Goal: Task Accomplishment & Management: Manage account settings

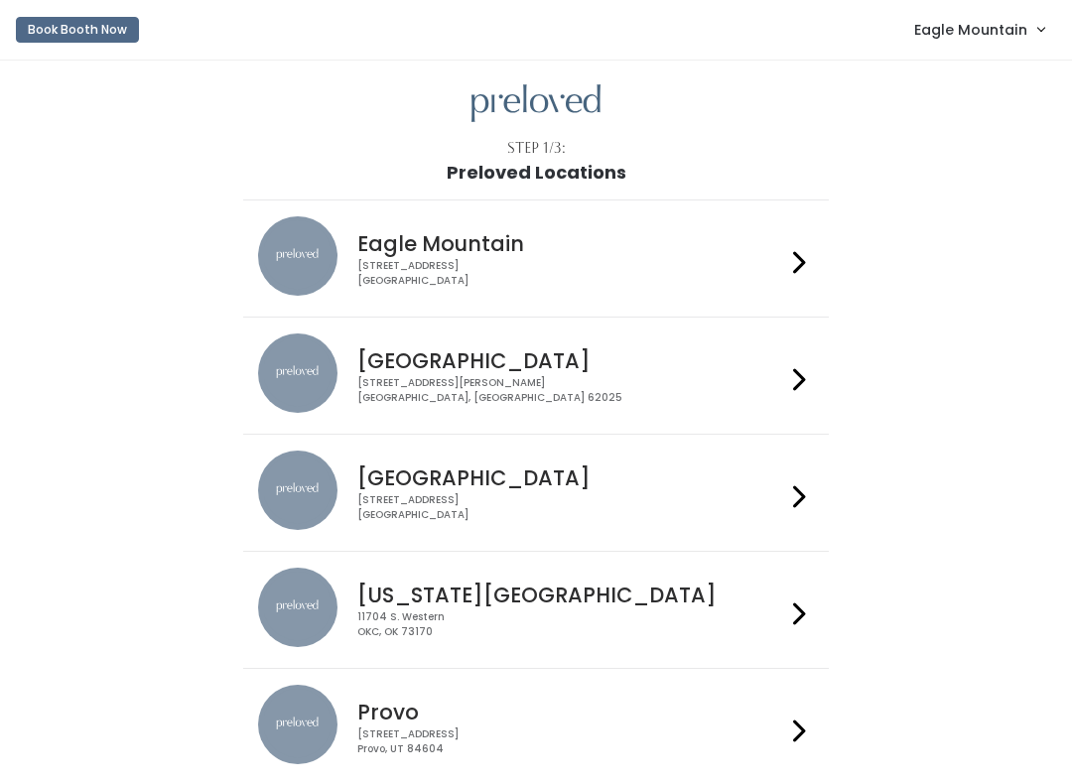
click at [1002, 24] on span "Eagle Mountain" at bounding box center [970, 30] width 113 height 22
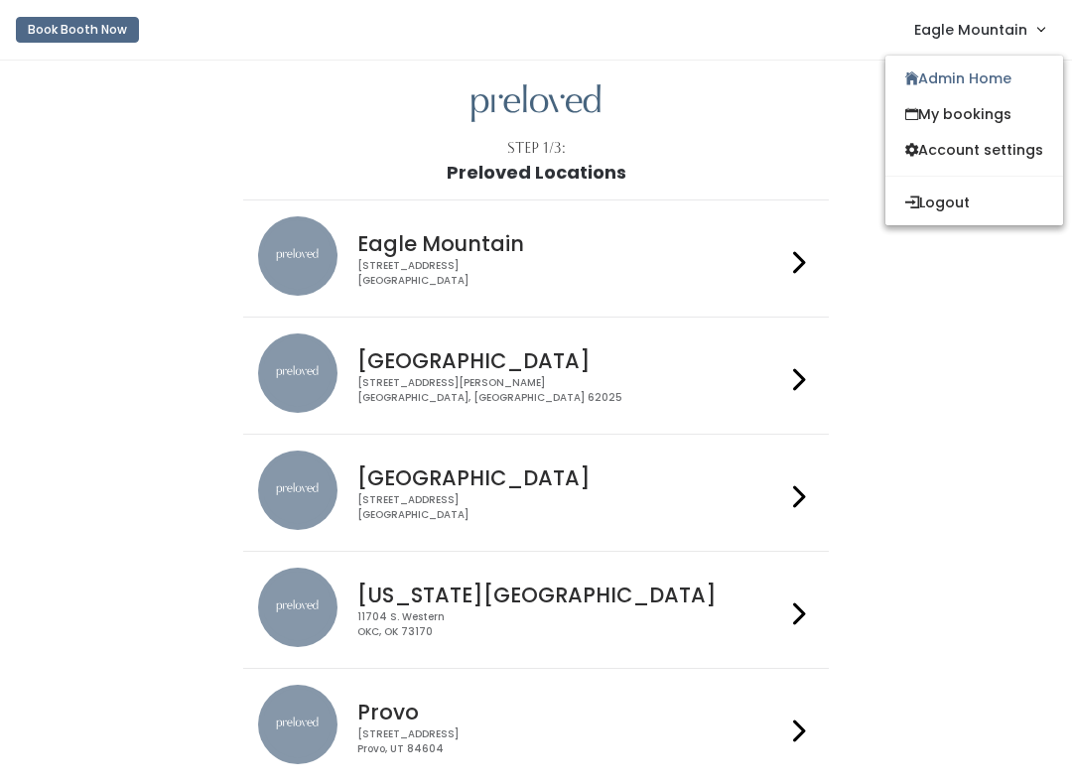
click at [950, 88] on link "Admin Home" at bounding box center [974, 79] width 178 height 36
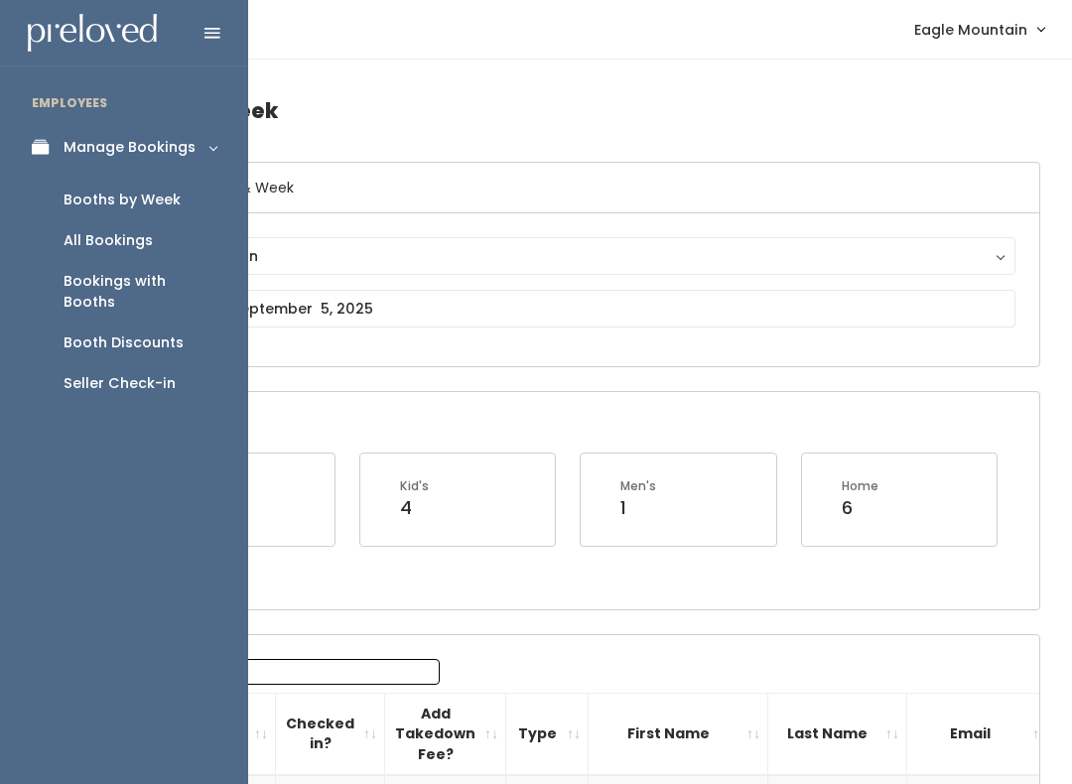
click at [191, 323] on link "Booth Discounts" at bounding box center [124, 343] width 248 height 41
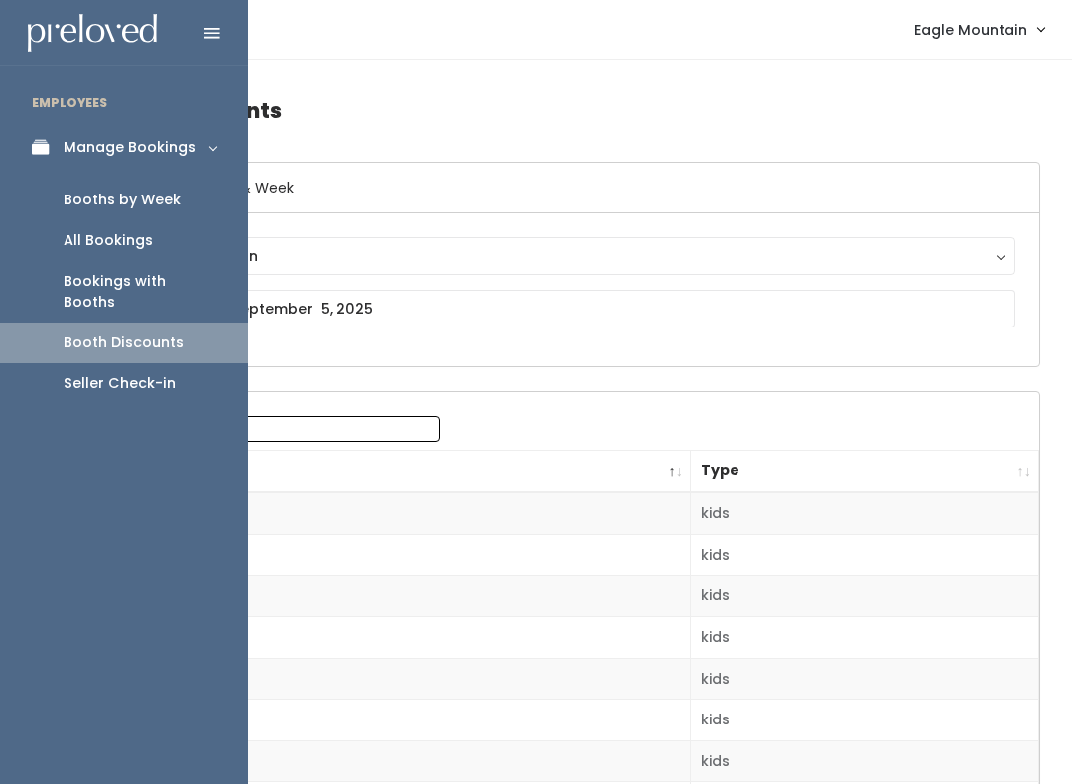
click at [149, 193] on div "Booths by Week" at bounding box center [122, 200] width 117 height 21
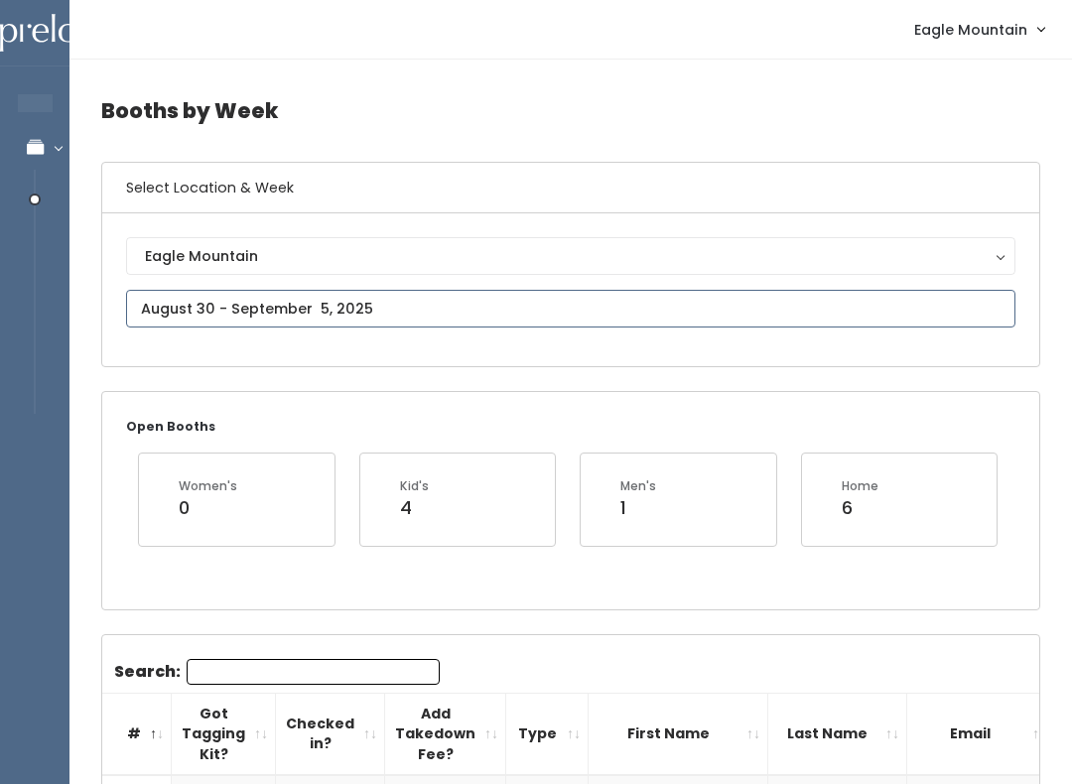
click at [400, 308] on input "text" at bounding box center [570, 309] width 889 height 38
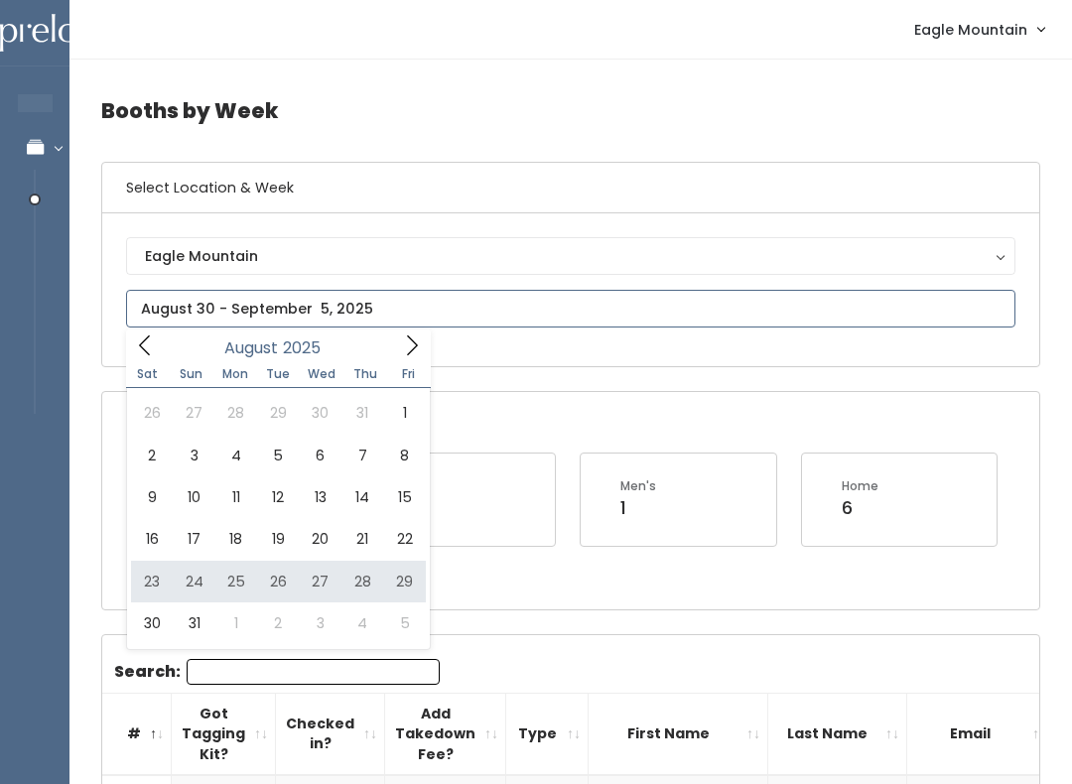
type input "August 23 to August 29"
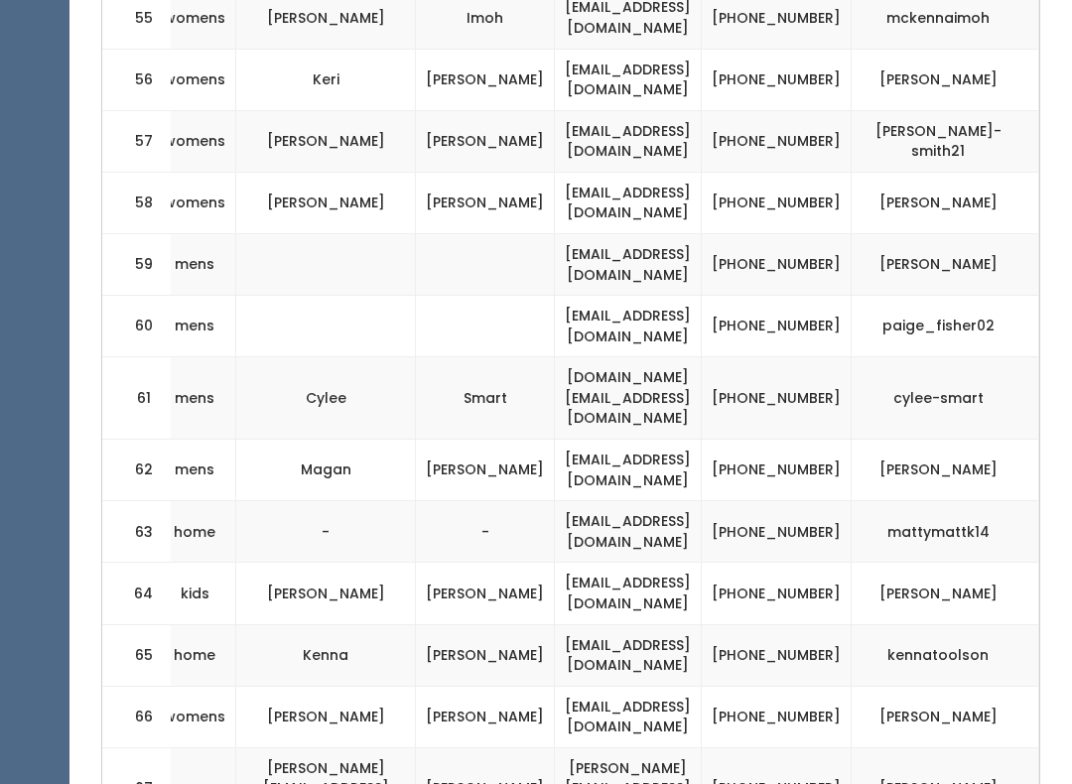
scroll to position [0, 394]
